Goal: Find specific page/section

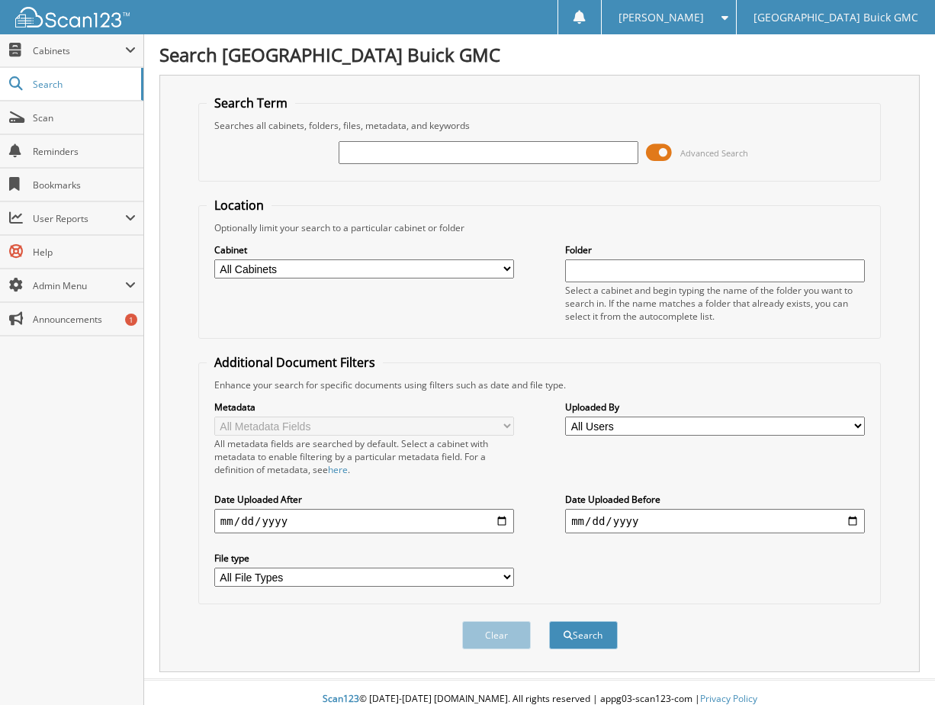
click at [465, 264] on select "All Cabinets 2017 DEALS 2018 DEALS 2019 DEALS 2020 DEALS 2021 CAR DEALS 2022 CA…" at bounding box center [364, 268] width 300 height 19
select select "9348"
click at [214, 259] on select "All Cabinets 2017 DEALS 2018 DEALS 2019 DEALS 2020 DEALS 2021 CAR DEALS 2022 CA…" at bounding box center [364, 268] width 300 height 19
click at [381, 154] on div "Advanced Search" at bounding box center [540, 152] width 666 height 41
click at [381, 153] on input "text" at bounding box center [489, 152] width 300 height 23
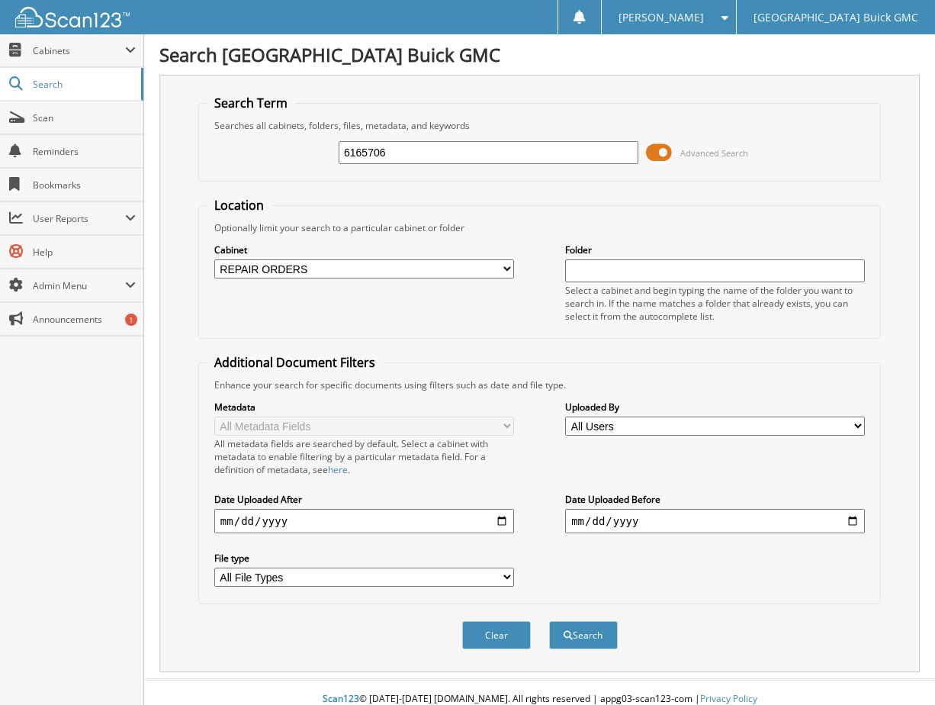
type input "6165706"
click at [549, 621] on button "Search" at bounding box center [583, 635] width 69 height 28
click at [685, 171] on div "6165706 Advanced Search" at bounding box center [540, 152] width 666 height 41
drag, startPoint x: 471, startPoint y: 156, endPoint x: 312, endPoint y: 165, distance: 159.6
click at [312, 165] on div "6165706 Advanced Search" at bounding box center [540, 152] width 666 height 41
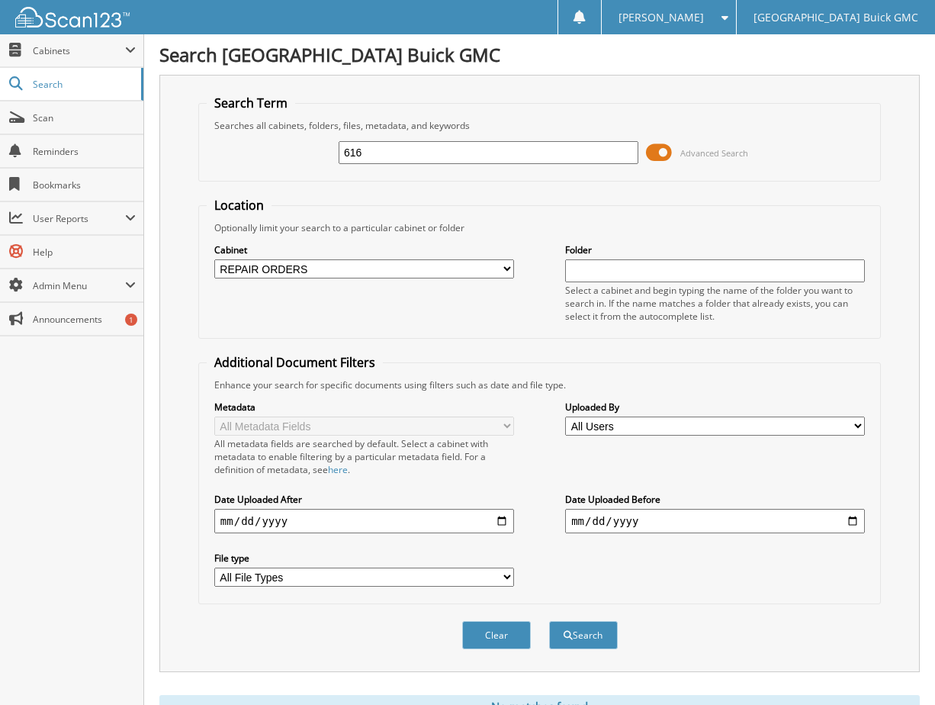
click at [377, 149] on input "616" at bounding box center [489, 152] width 300 height 23
type input "6165741"
click at [549, 621] on button "Search" at bounding box center [583, 635] width 69 height 28
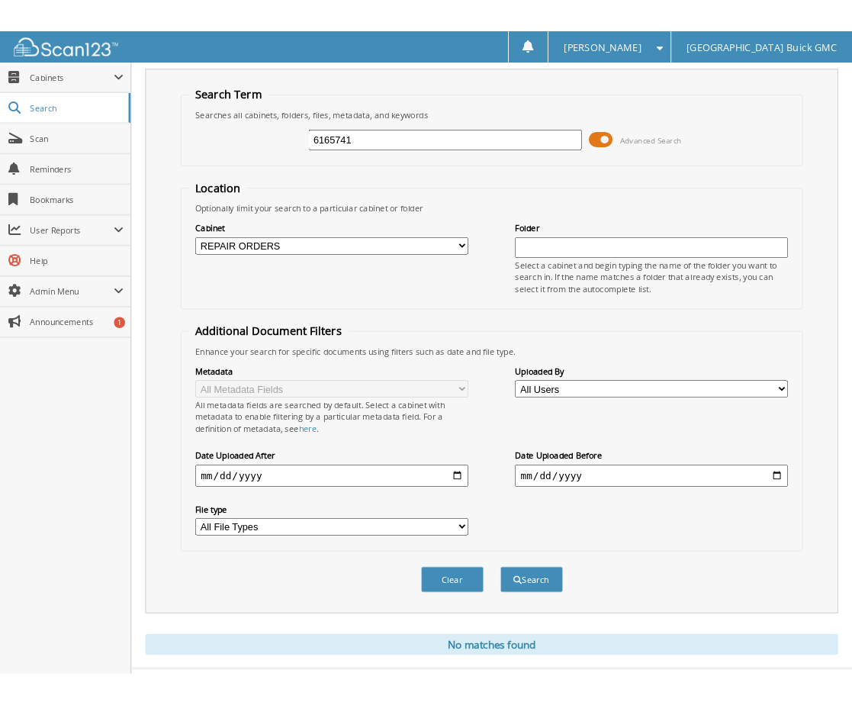
scroll to position [67, 0]
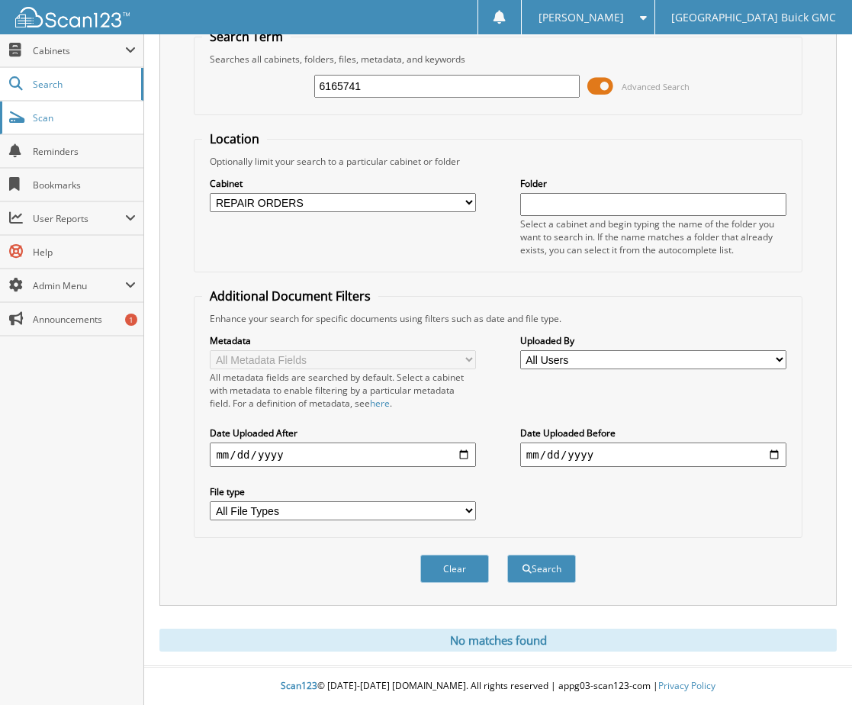
click at [39, 116] on span "Scan" at bounding box center [84, 117] width 103 height 13
